Goal: Task Accomplishment & Management: Manage account settings

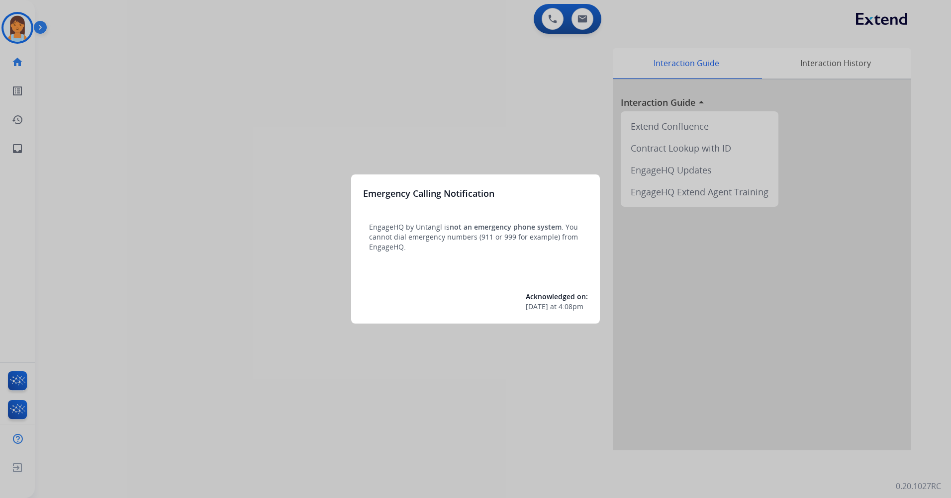
click at [426, 72] on div at bounding box center [475, 249] width 951 height 498
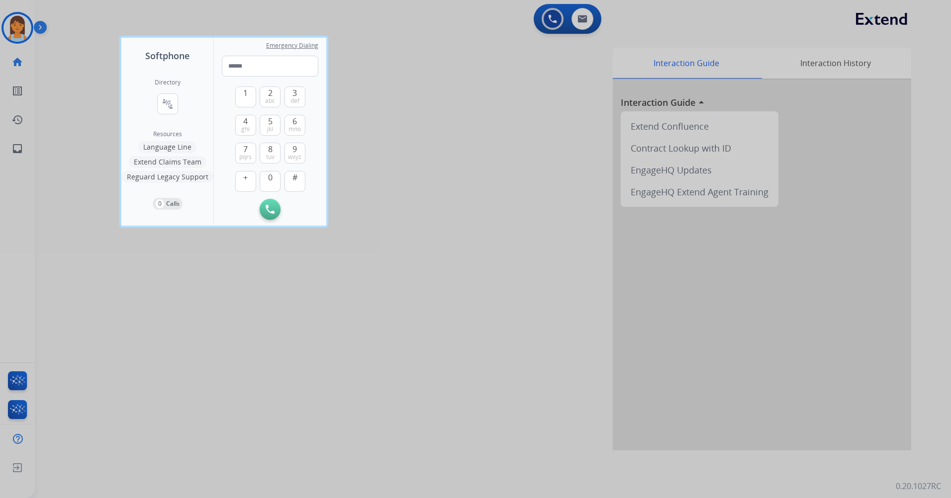
drag, startPoint x: 445, startPoint y: 42, endPoint x: 295, endPoint y: 63, distance: 151.7
click at [436, 44] on div at bounding box center [475, 249] width 951 height 498
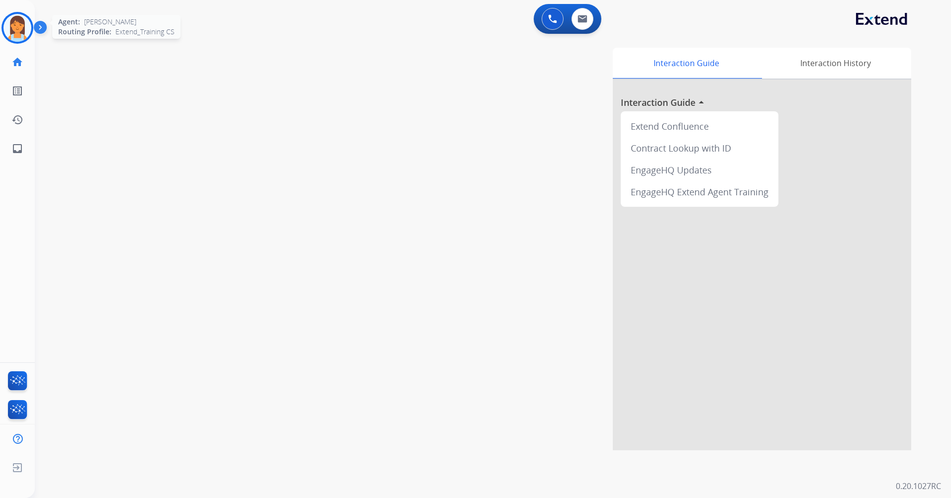
click at [24, 35] on img at bounding box center [17, 28] width 28 height 28
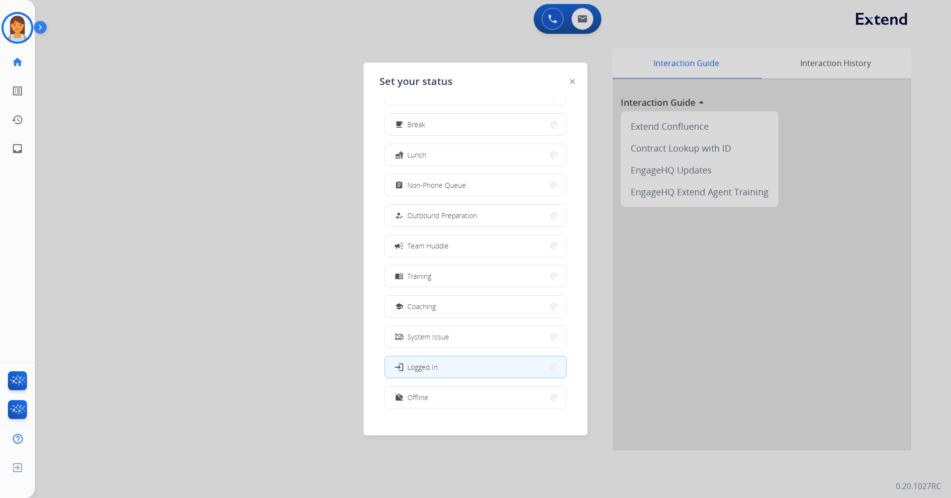
scroll to position [33, 0]
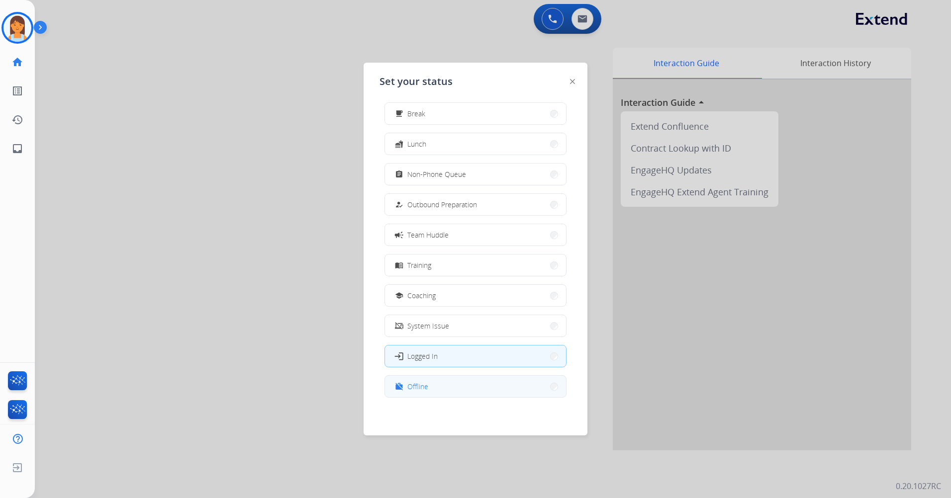
click at [475, 295] on button "work_off Offline" at bounding box center [475, 386] width 181 height 21
